Goal: Task Accomplishment & Management: Use online tool/utility

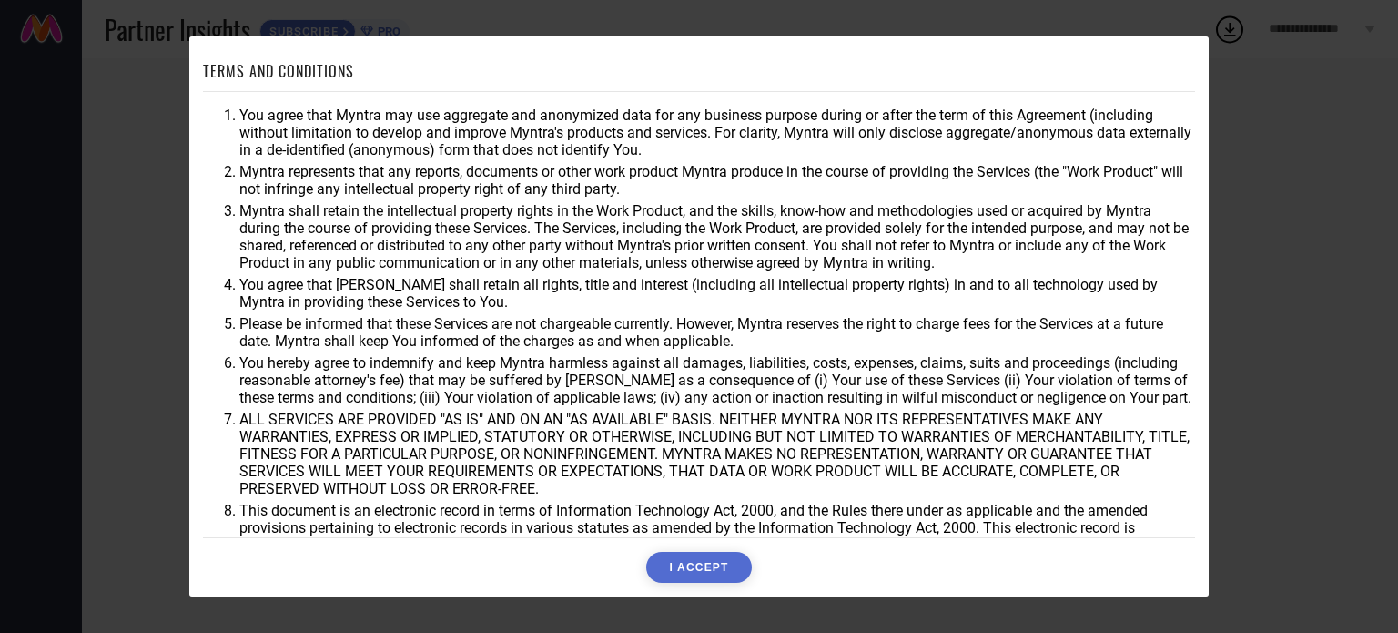
click at [722, 565] on button "I ACCEPT" at bounding box center [698, 567] width 105 height 31
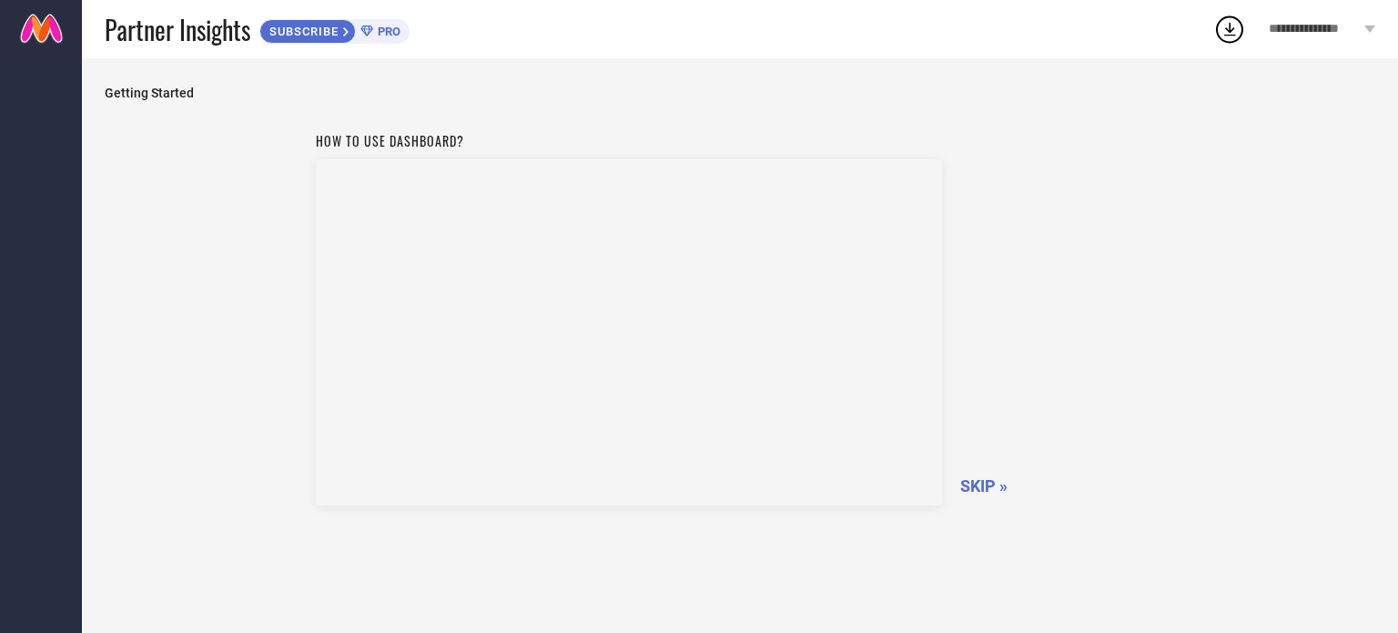
click at [972, 493] on span "SKIP »" at bounding box center [983, 485] width 47 height 19
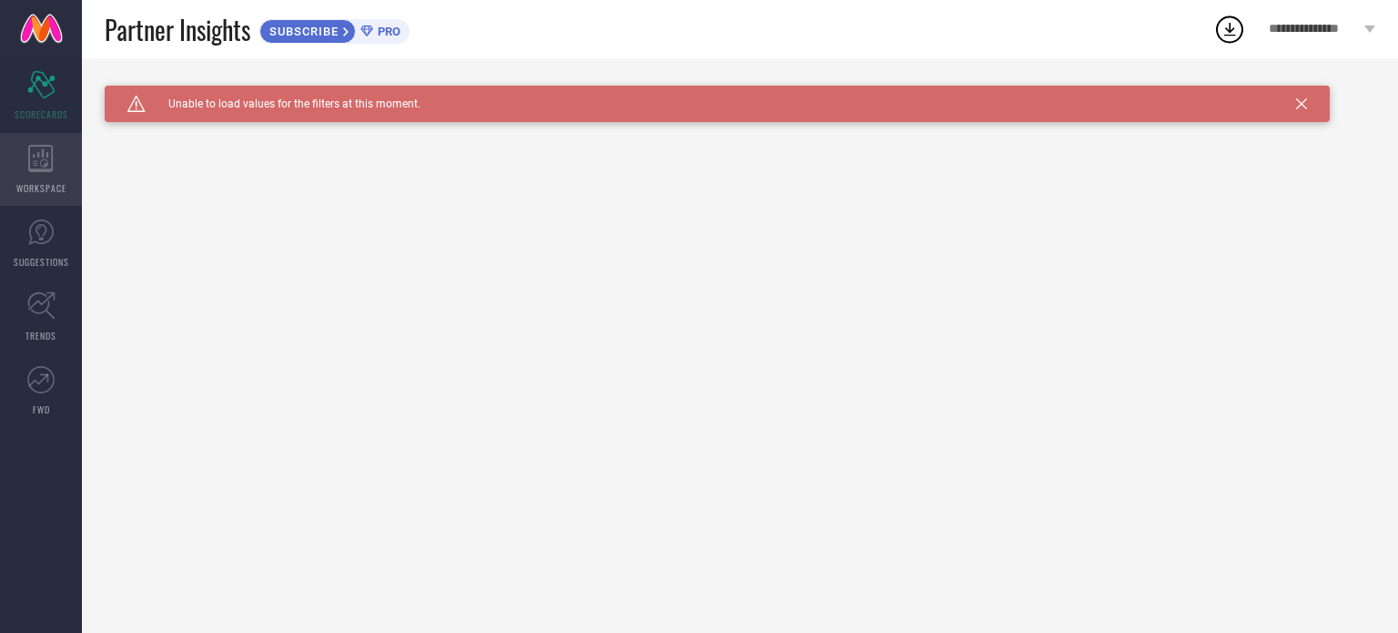
click at [33, 151] on icon at bounding box center [40, 158] width 25 height 27
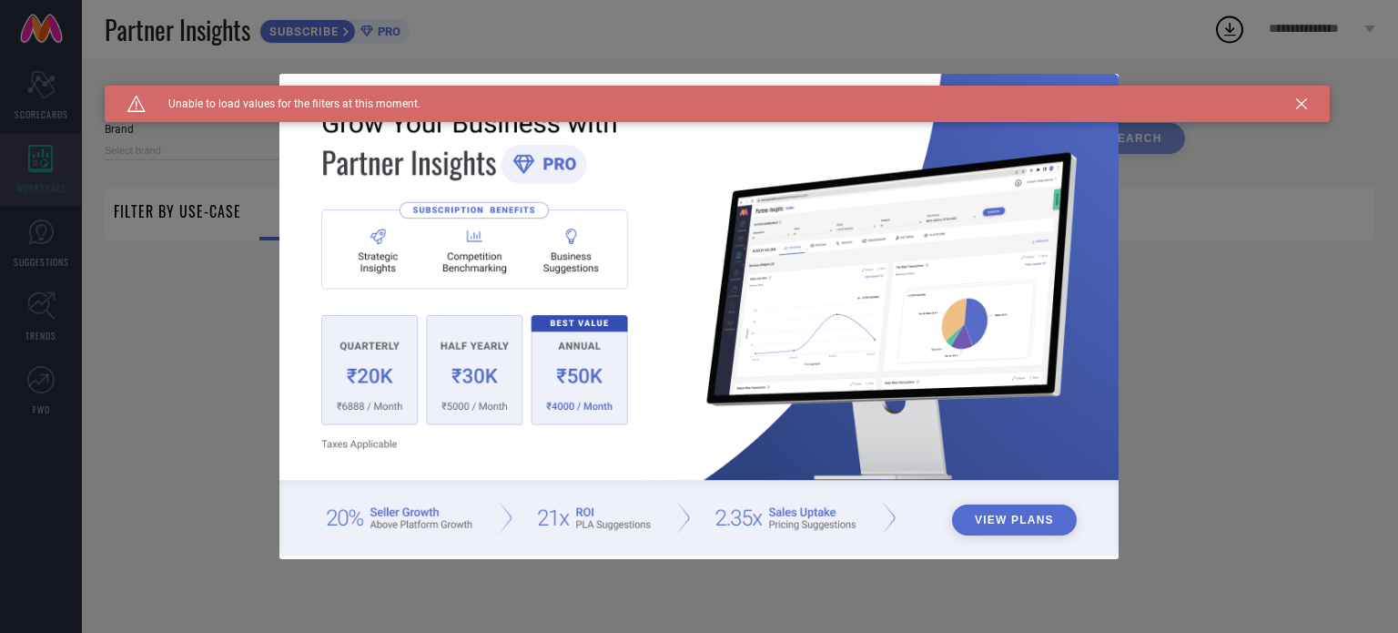
type input "1 STOP FASHION"
type input "All"
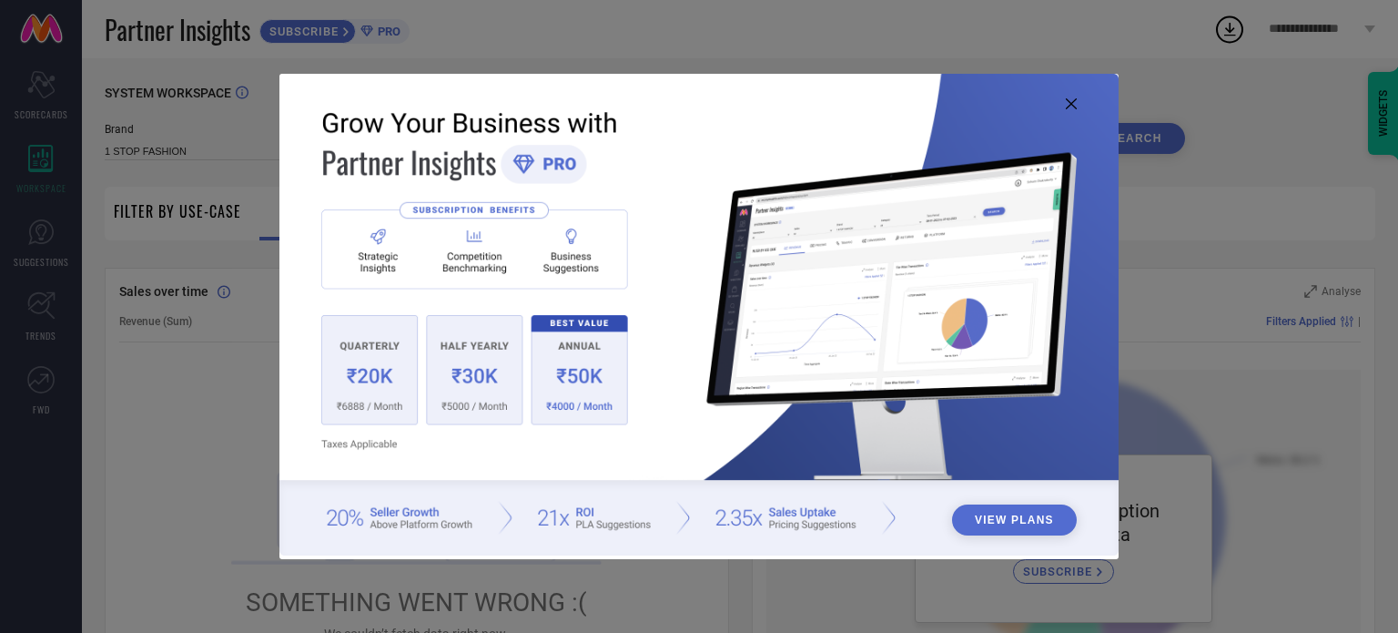
click at [1067, 108] on icon at bounding box center [1071, 103] width 11 height 11
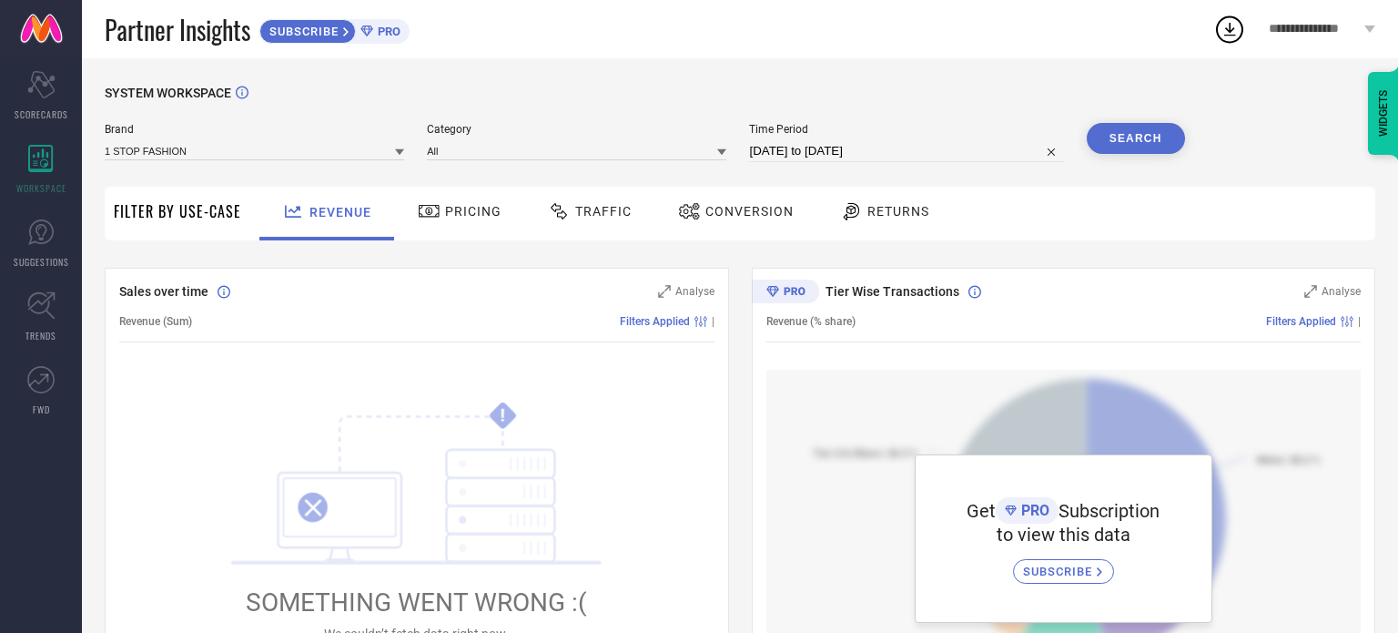
click at [493, 227] on div "Pricing" at bounding box center [459, 211] width 93 height 31
